Goal: Information Seeking & Learning: Learn about a topic

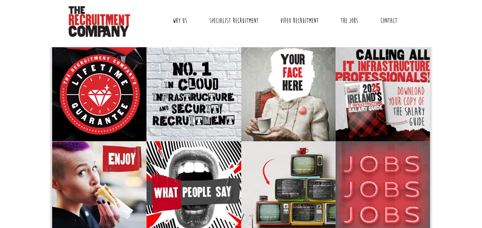
scroll to position [18, 0]
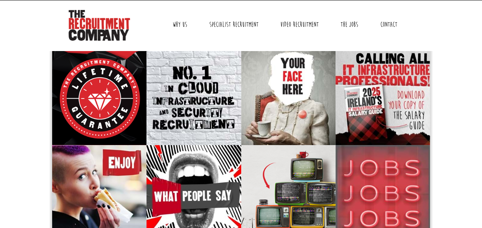
drag, startPoint x: 471, startPoint y: 5, endPoint x: 375, endPoint y: 13, distance: 96.6
click at [375, 13] on header "Dublin: +353 1 697 2548 Sydney: +61 2 8346 6700 Dublin Sydney Dublin Toggle nav…" at bounding box center [241, 15] width 482 height 66
click at [348, 25] on link "The Jobs" at bounding box center [349, 24] width 29 height 19
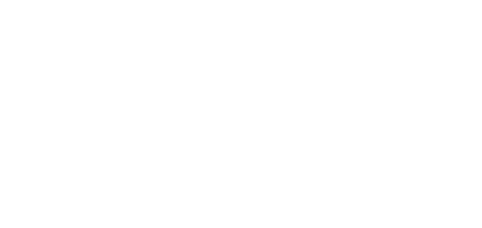
select select "[GEOGRAPHIC_DATA]"
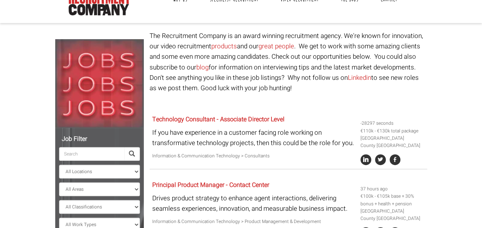
scroll to position [99, 0]
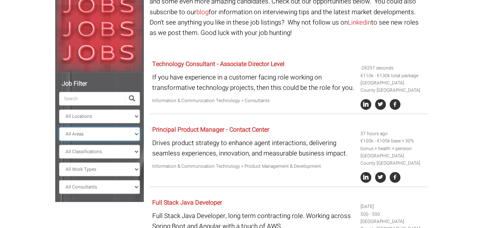
click at [136, 132] on select "All Areas County [GEOGRAPHIC_DATA] [GEOGRAPHIC_DATA] [GEOGRAPHIC_DATA] [GEOGRAP…" at bounding box center [99, 134] width 81 height 14
select select "County [GEOGRAPHIC_DATA]"
click at [59, 127] on select "All Areas County [GEOGRAPHIC_DATA] [GEOGRAPHIC_DATA] [GEOGRAPHIC_DATA] [GEOGRAP…" at bounding box center [99, 134] width 81 height 14
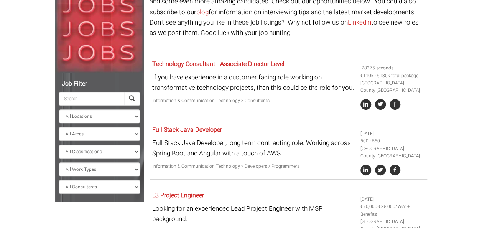
click at [105, 101] on input "search" at bounding box center [91, 99] width 65 height 14
type input "cy"
select select "? string:County [GEOGRAPHIC_DATA] ?"
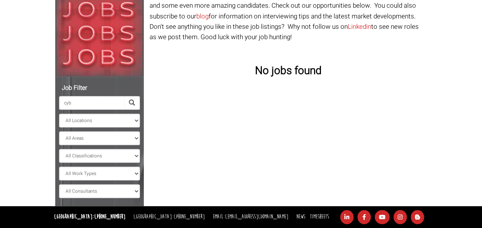
scroll to position [94, 0]
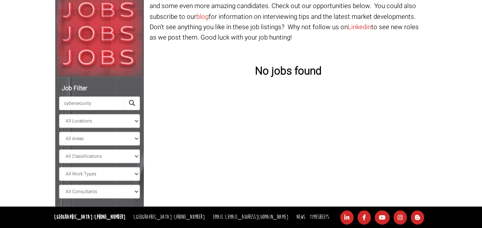
type input "cybersecurity"
click at [136, 137] on select "All Areas" at bounding box center [99, 138] width 81 height 14
select select
click at [59, 131] on select "All Areas" at bounding box center [99, 138] width 81 height 14
click at [139, 157] on select "All Classifications Banking & Financial Services Information & Communication Te…" at bounding box center [99, 156] width 81 height 14
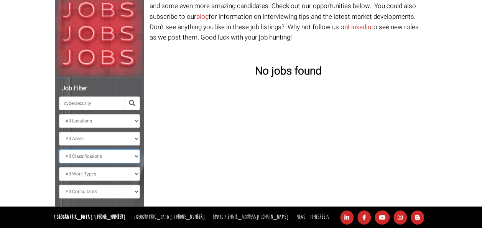
select select "Information & Communication Technology"
click at [59, 149] on select "All Classifications Banking & Financial Services Information & Communication Te…" at bounding box center [99, 156] width 81 height 14
click at [134, 173] on select "All Work Types Full Time Part Time Casual Contract / Temp" at bounding box center [99, 174] width 81 height 14
select select "Full Time"
click at [59, 167] on select "All Work Types Full Time Part Time Casual Contract / Temp" at bounding box center [99, 174] width 81 height 14
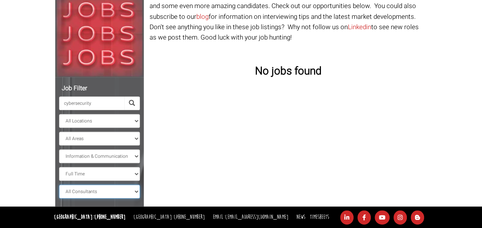
click at [135, 191] on select "All Consultants [PERSON_NAME] - Infrastructure, Cloud & DevOps, Contract [PERSO…" at bounding box center [99, 191] width 81 height 14
click at [258, 137] on div "Job Filter cybersecurity All Locations [GEOGRAPHIC_DATA] [GEOGRAPHIC_DATA] [GEO…" at bounding box center [240, 93] width 383 height 226
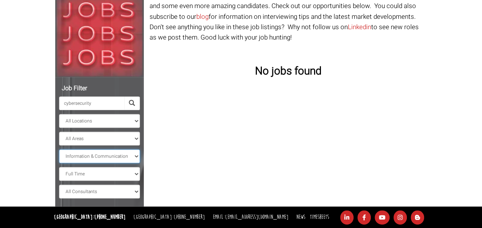
click at [136, 155] on select "All Classifications Banking & Financial Services Information & Communication Te…" at bounding box center [99, 156] width 81 height 14
select select
click at [59, 149] on select "All Classifications Banking & Financial Services Information & Communication Te…" at bounding box center [99, 156] width 81 height 14
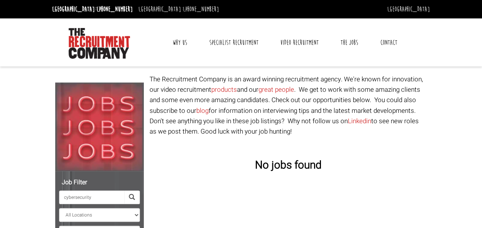
scroll to position [94, 0]
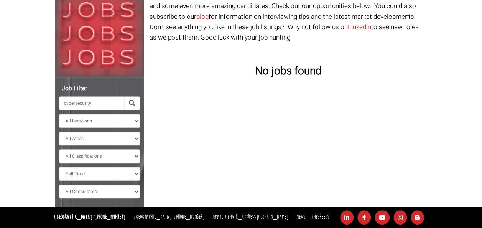
click at [109, 105] on input "cybersecurity" at bounding box center [91, 103] width 65 height 14
type input "c"
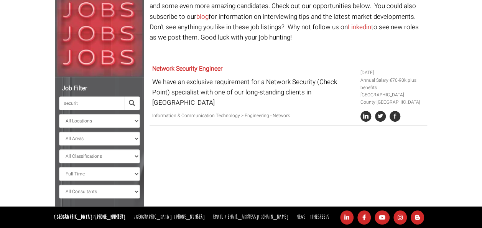
type input "security"
